Goal: Task Accomplishment & Management: Complete application form

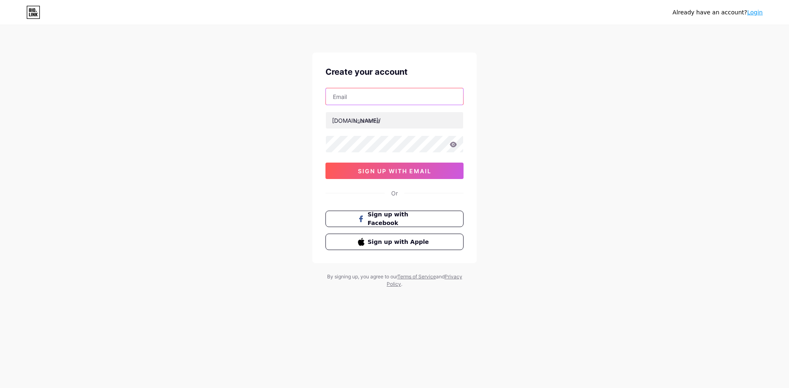
click at [435, 100] on input "text" at bounding box center [394, 96] width 137 height 16
paste input "[EMAIL_ADDRESS][DOMAIN_NAME]"
type input "[EMAIL_ADDRESS][DOMAIN_NAME]"
click at [424, 125] on input "text" at bounding box center [394, 120] width 137 height 16
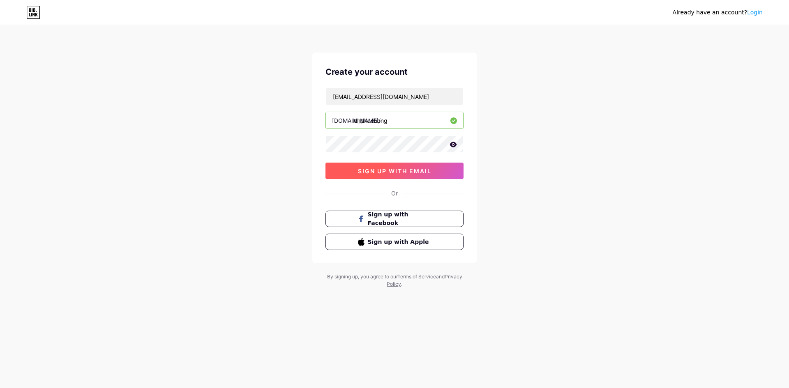
type input "chphuchong"
click at [441, 174] on button "sign up with email" at bounding box center [395, 171] width 138 height 16
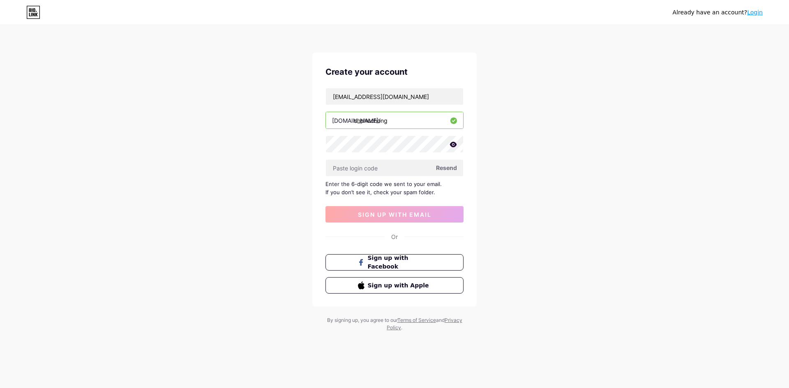
click at [453, 142] on icon at bounding box center [453, 144] width 7 height 5
click at [526, 171] on div "Already have an account? Login Create your account [EMAIL_ADDRESS][DOMAIN_NAME]…" at bounding box center [394, 179] width 789 height 358
click at [381, 167] on input "text" at bounding box center [394, 168] width 137 height 16
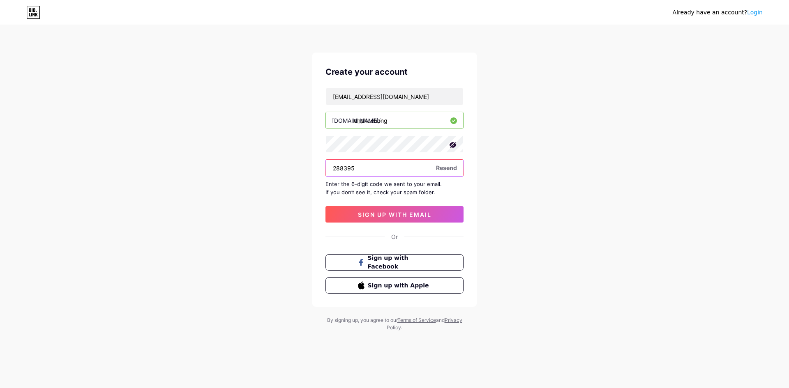
type input "288395"
click at [88, 79] on div "Already have an account? Login Create your account [EMAIL_ADDRESS][DOMAIN_NAME]…" at bounding box center [394, 179] width 789 height 358
click at [419, 219] on button "sign up with email" at bounding box center [395, 214] width 138 height 16
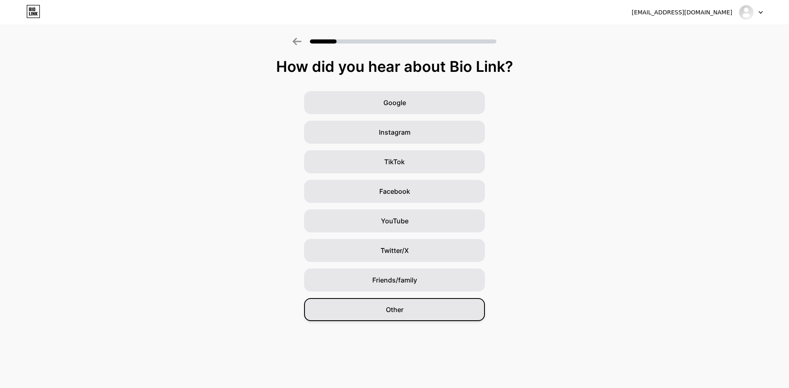
click at [432, 313] on div "Other" at bounding box center [394, 309] width 181 height 23
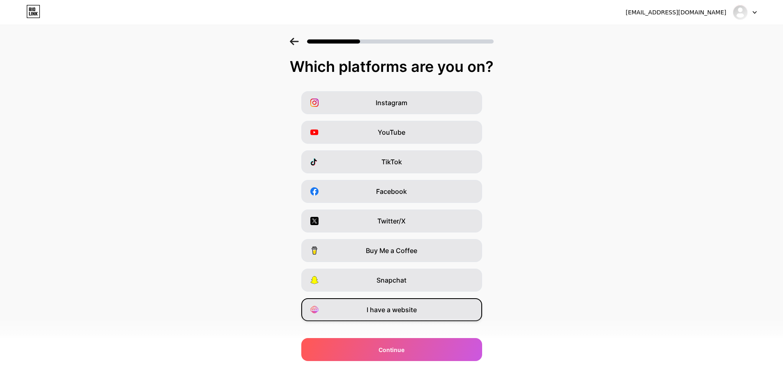
click at [472, 315] on div "I have a website" at bounding box center [391, 309] width 181 height 23
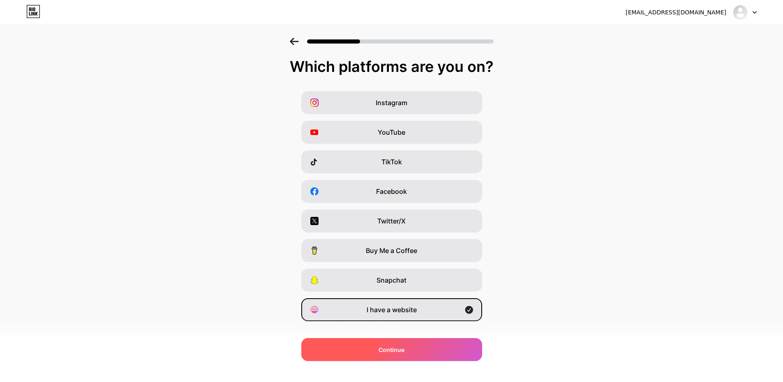
click at [459, 343] on div "Continue" at bounding box center [391, 349] width 181 height 23
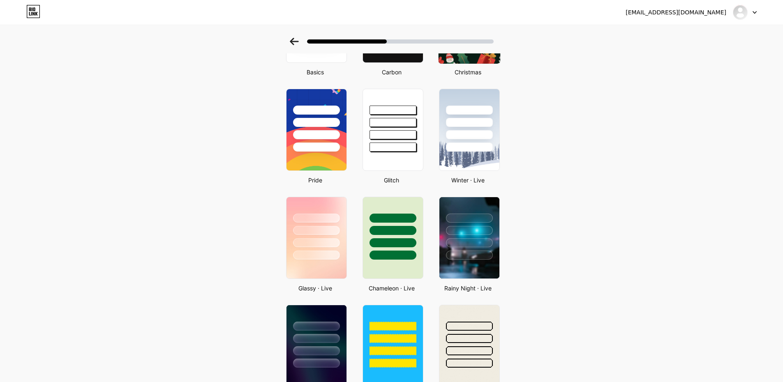
scroll to position [123, 0]
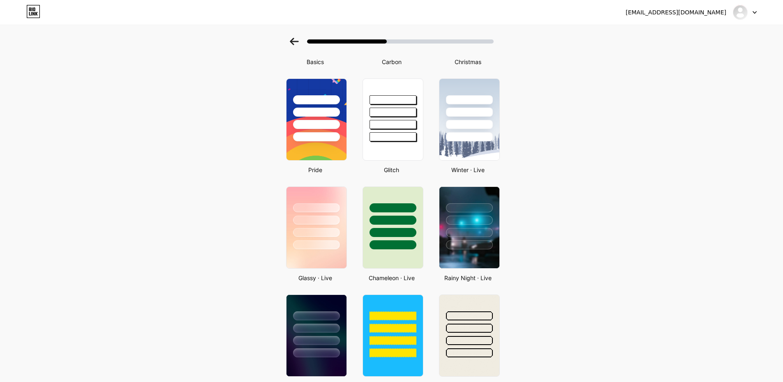
click at [340, 192] on div at bounding box center [316, 218] width 62 height 65
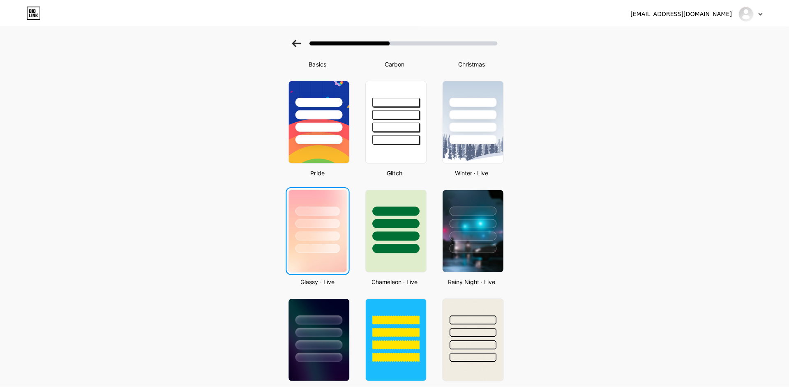
scroll to position [0, 0]
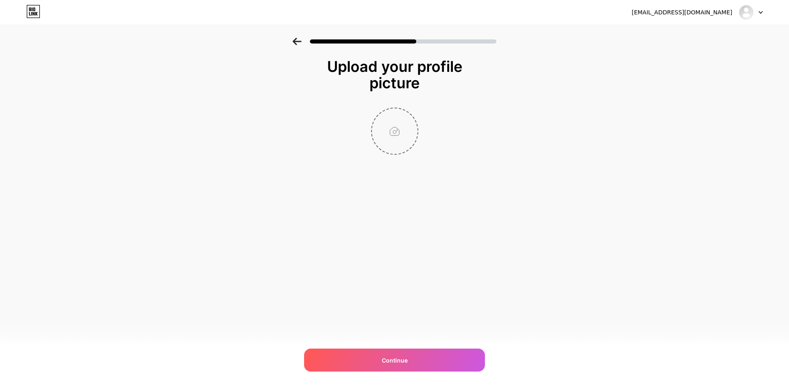
click at [394, 131] on input "file" at bounding box center [395, 132] width 46 height 46
type input "C:\fakepath\Picture1.jpg"
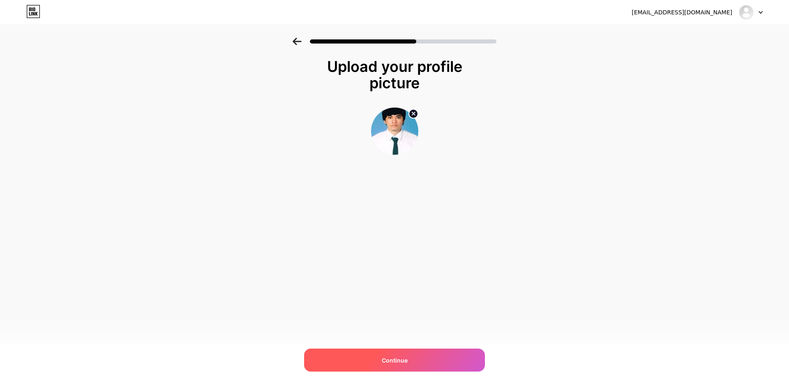
click at [413, 356] on div "Continue" at bounding box center [394, 360] width 181 height 23
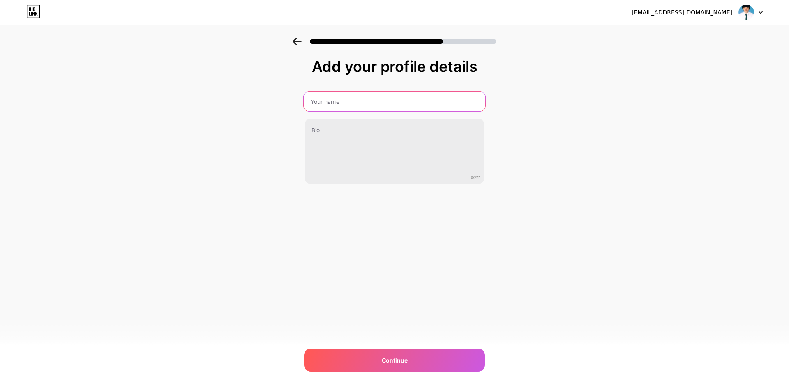
click at [415, 106] on input "text" at bounding box center [395, 102] width 182 height 20
drag, startPoint x: 409, startPoint y: 108, endPoint x: 178, endPoint y: 115, distance: 230.7
click at [179, 115] on div "Add your profile details ญ้ีแ้นืเ 0/255 Continue Error" at bounding box center [394, 132] width 789 height 188
type input "Phuchong"
click at [360, 348] on div "[EMAIL_ADDRESS][DOMAIN_NAME] Logout Link Copied Add your profile details Phucho…" at bounding box center [394, 194] width 789 height 388
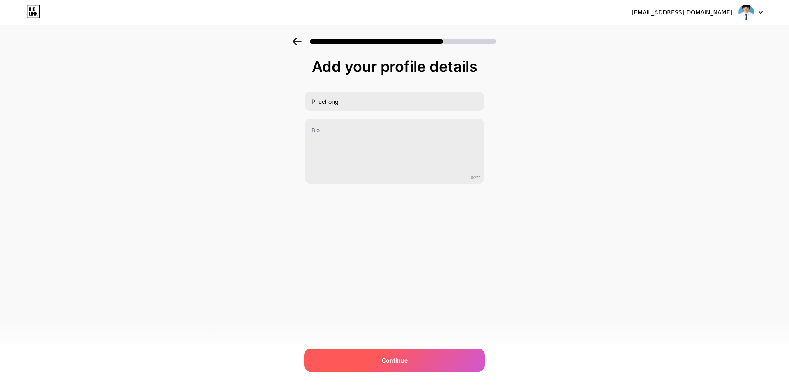
click at [361, 353] on div "Continue" at bounding box center [394, 360] width 181 height 23
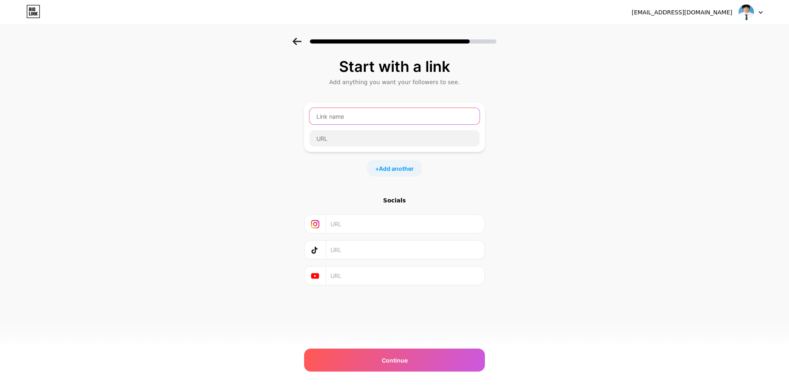
click at [378, 114] on input "text" at bounding box center [395, 116] width 170 height 16
click at [25, 12] on div "[EMAIL_ADDRESS][DOMAIN_NAME] Logout" at bounding box center [394, 12] width 789 height 15
click at [34, 11] on icon at bounding box center [34, 9] width 2 height 4
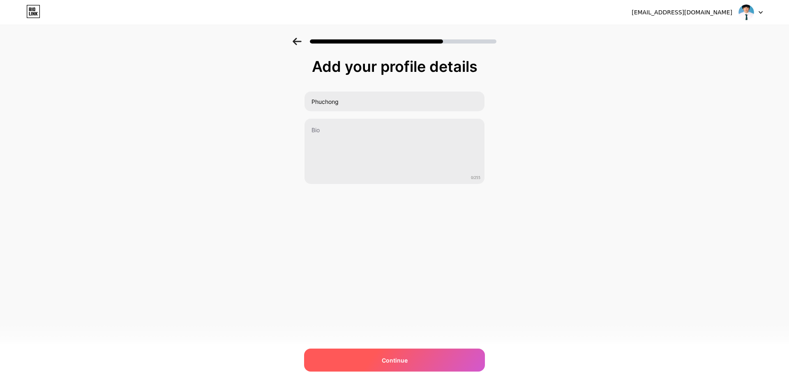
click at [391, 368] on div "Continue" at bounding box center [394, 360] width 181 height 23
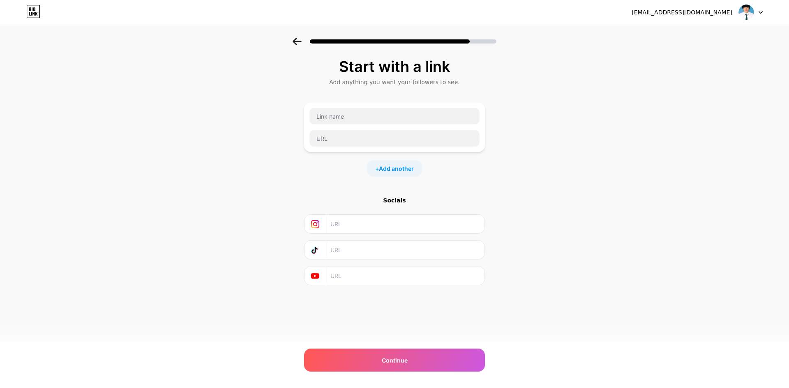
click at [670, 197] on div "Start with a link Add anything you want your followers to see. + Add another So…" at bounding box center [394, 182] width 789 height 289
click at [344, 229] on input "text" at bounding box center [405, 224] width 149 height 18
click at [743, 7] on img at bounding box center [747, 13] width 16 height 16
click at [39, 12] on icon at bounding box center [33, 11] width 14 height 13
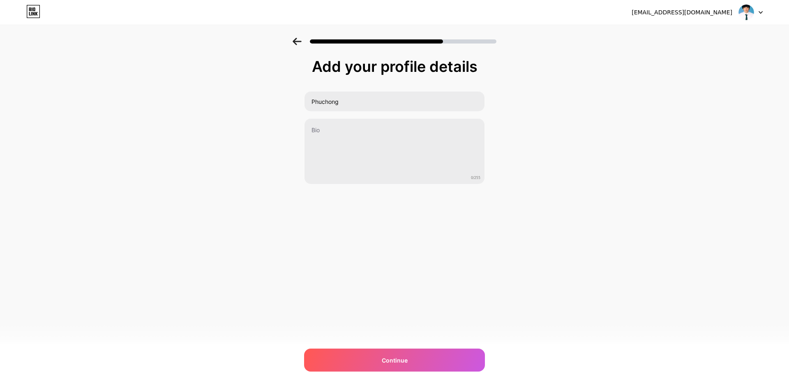
click at [755, 12] on div at bounding box center [751, 12] width 24 height 15
click at [599, 82] on div "Add your profile details Phuchong 0/255 Continue Error" at bounding box center [394, 132] width 789 height 188
